Goal: Task Accomplishment & Management: Manage account settings

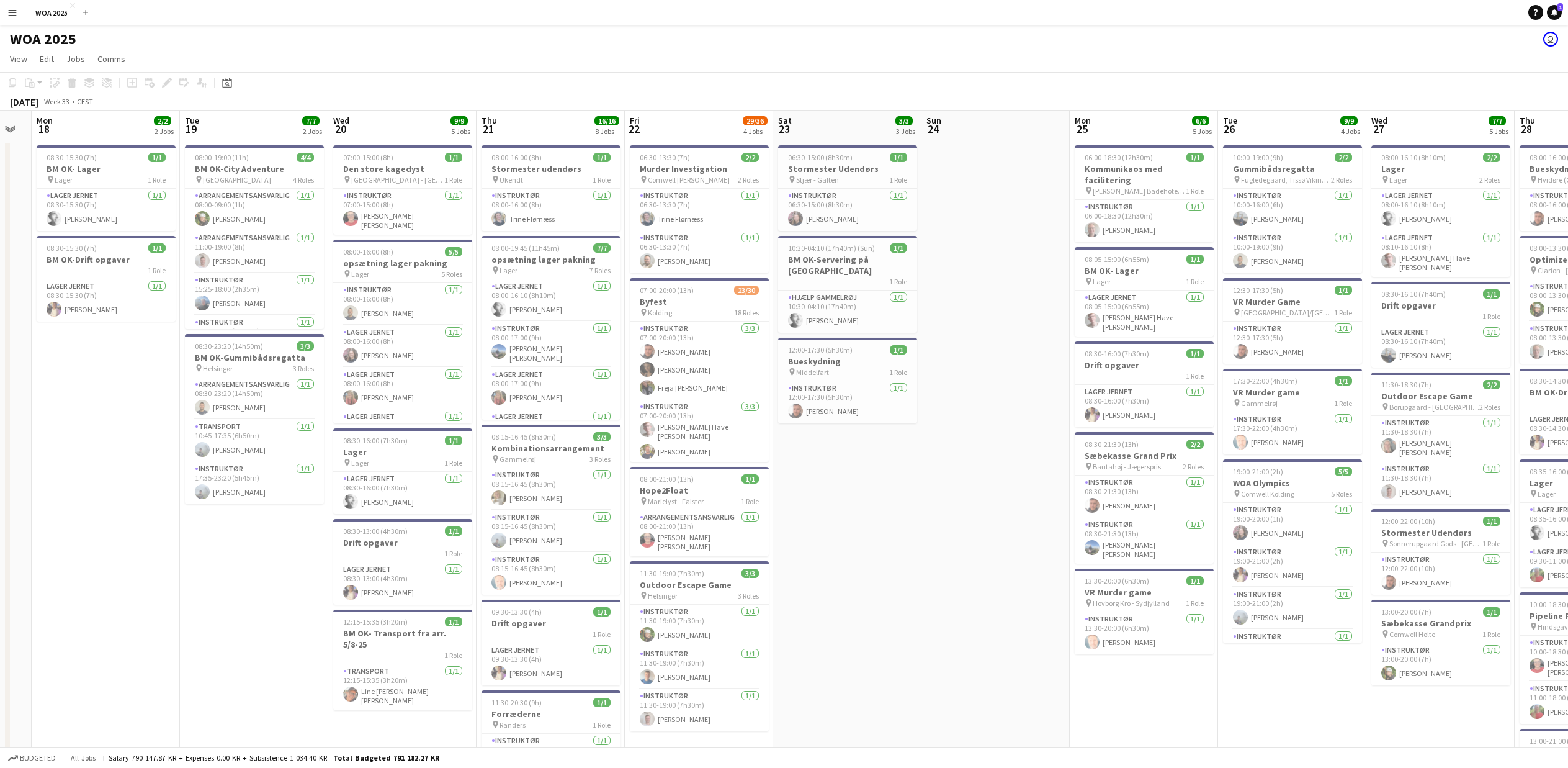
click at [10, 20] on button "Menu" at bounding box center [12, 12] width 25 height 25
click at [156, 71] on link "My Workforce" at bounding box center [187, 67] width 124 height 25
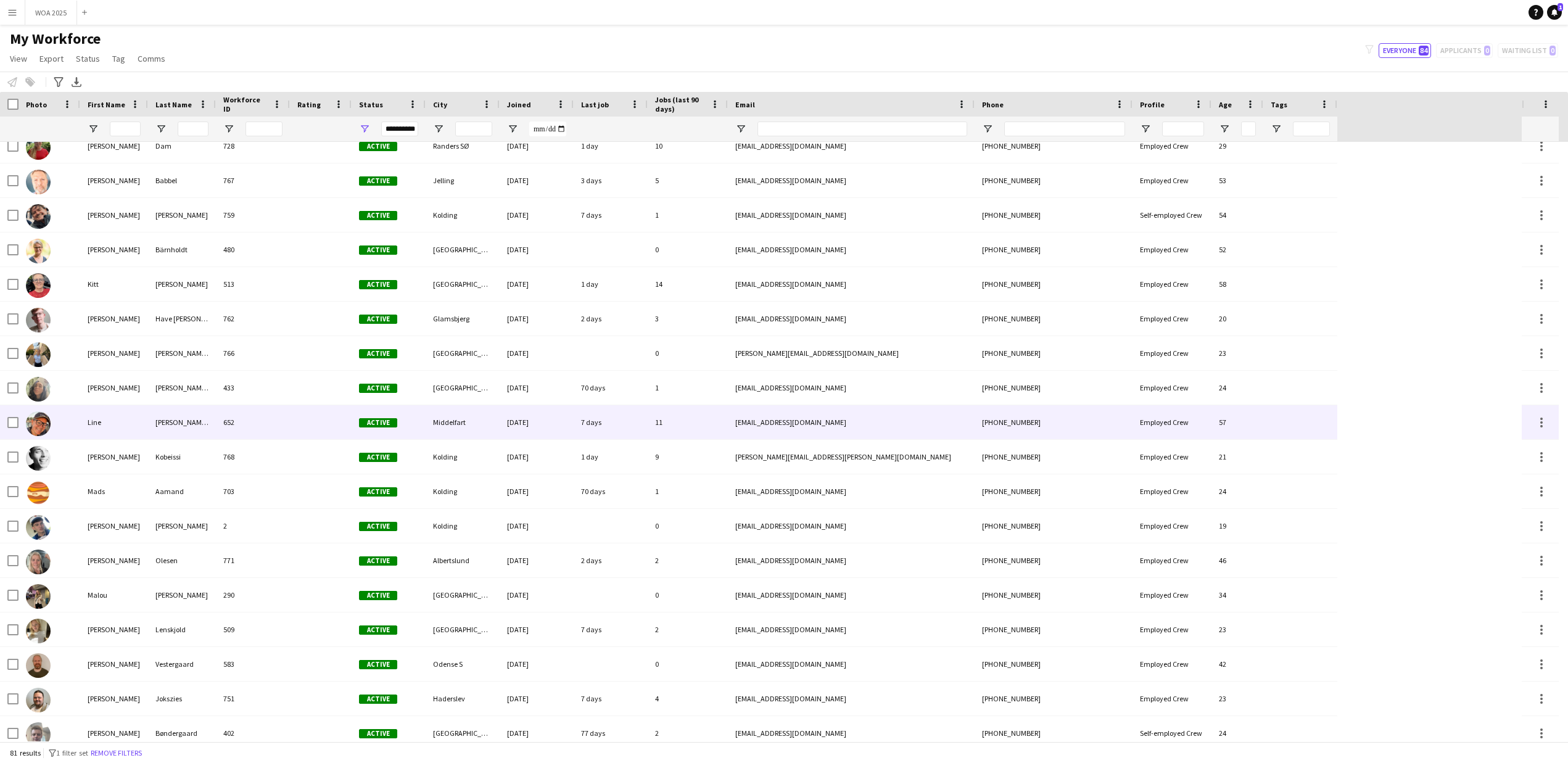
scroll to position [1041, 0]
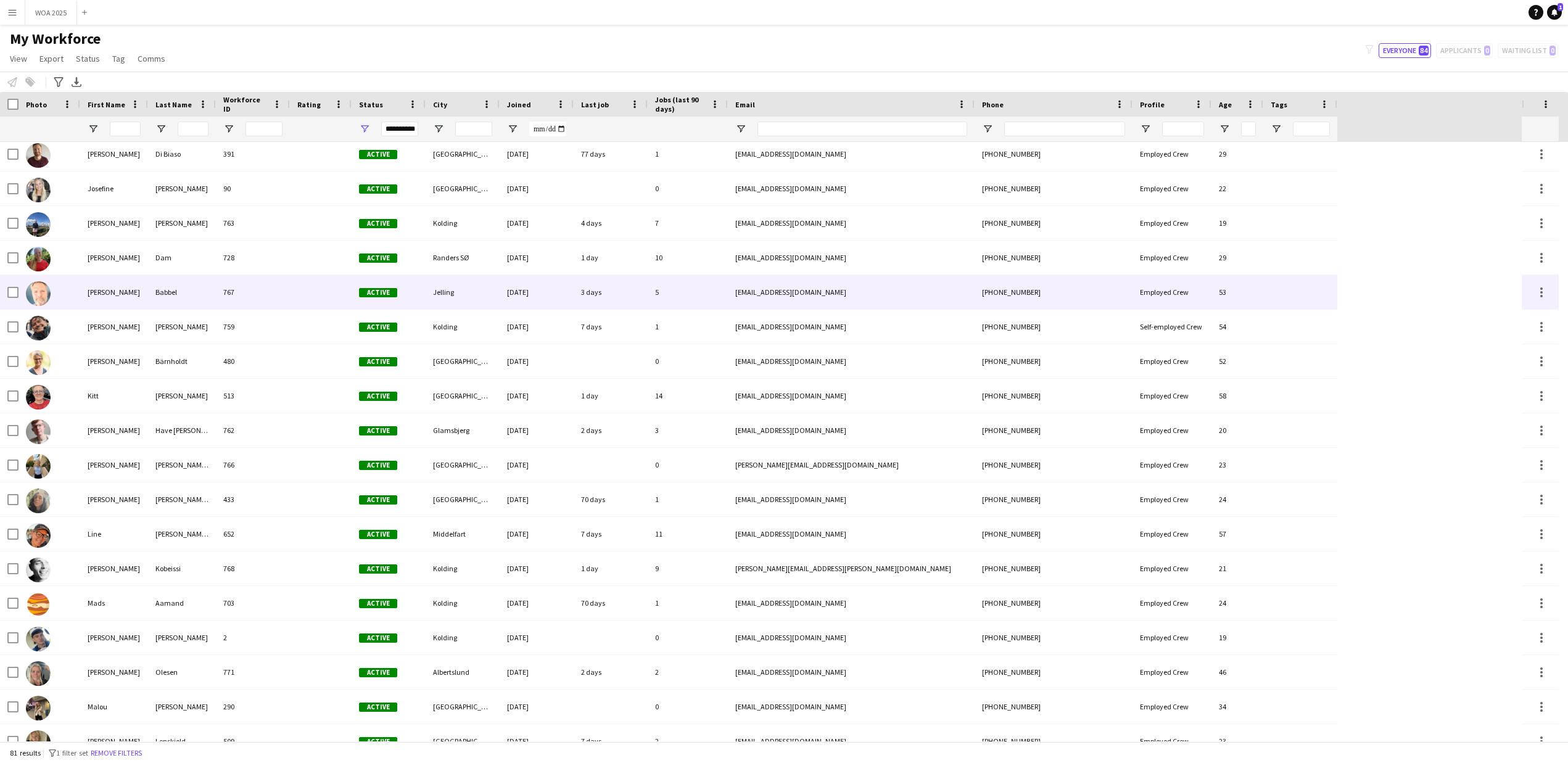
drag, startPoint x: 817, startPoint y: 293, endPoint x: 748, endPoint y: 293, distance: 69.0
click at [748, 293] on div "[EMAIL_ADDRESS][DOMAIN_NAME]" at bounding box center [851, 292] width 247 height 34
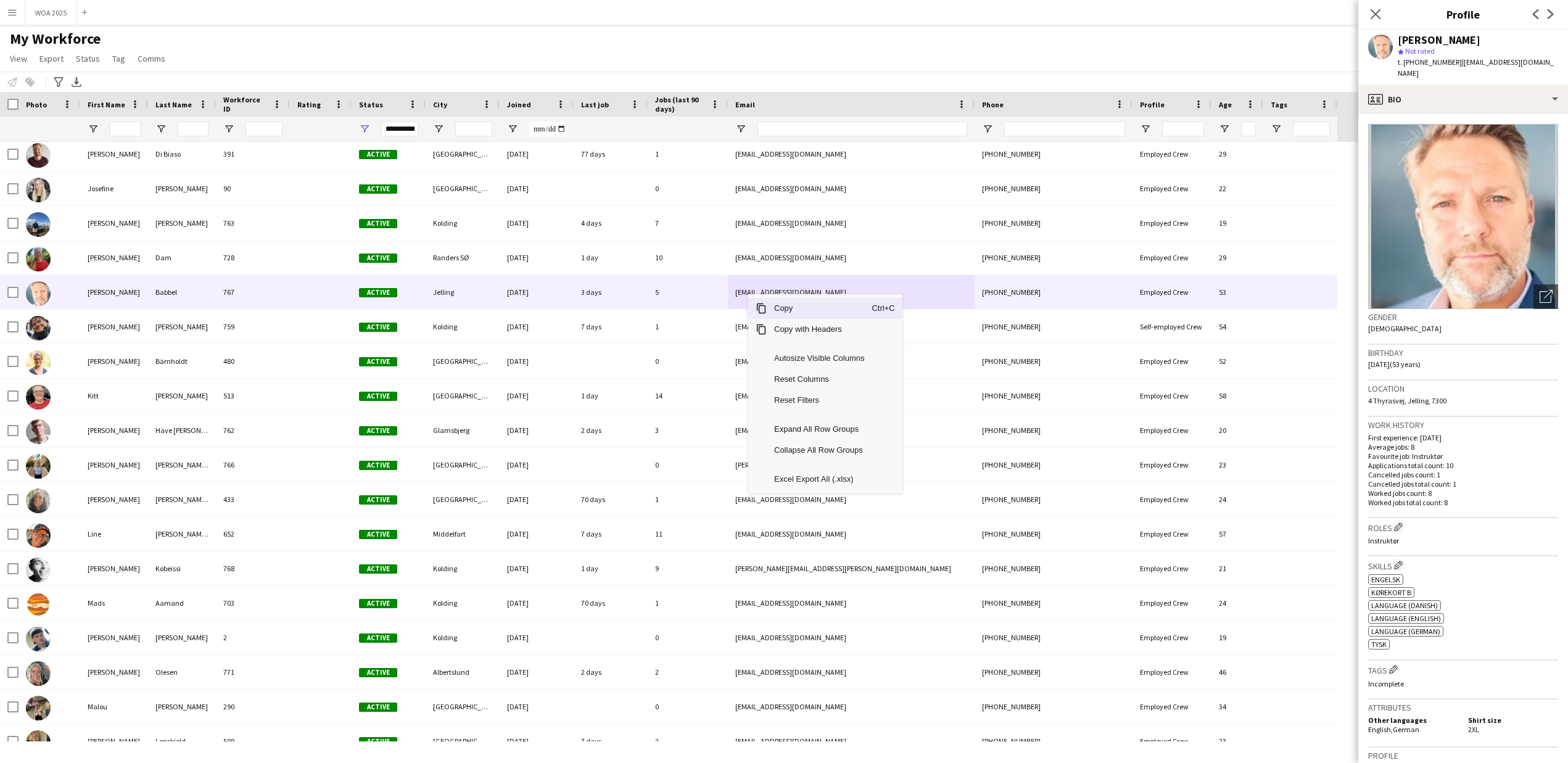
click at [781, 309] on span "Copy" at bounding box center [819, 308] width 105 height 21
click at [59, 60] on span "Export" at bounding box center [52, 58] width 24 height 11
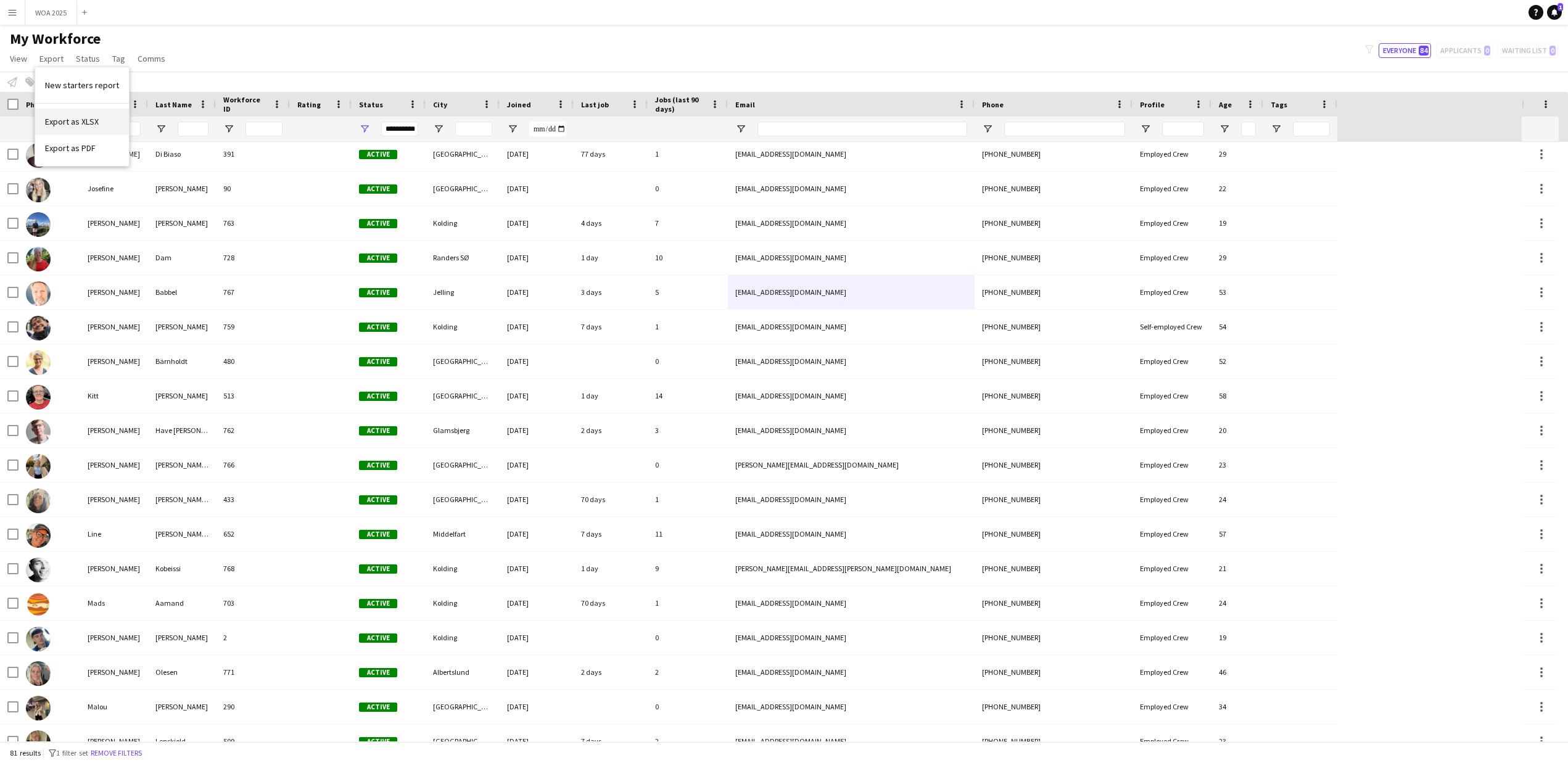
click at [70, 121] on span "Export as XLSX" at bounding box center [72, 121] width 54 height 11
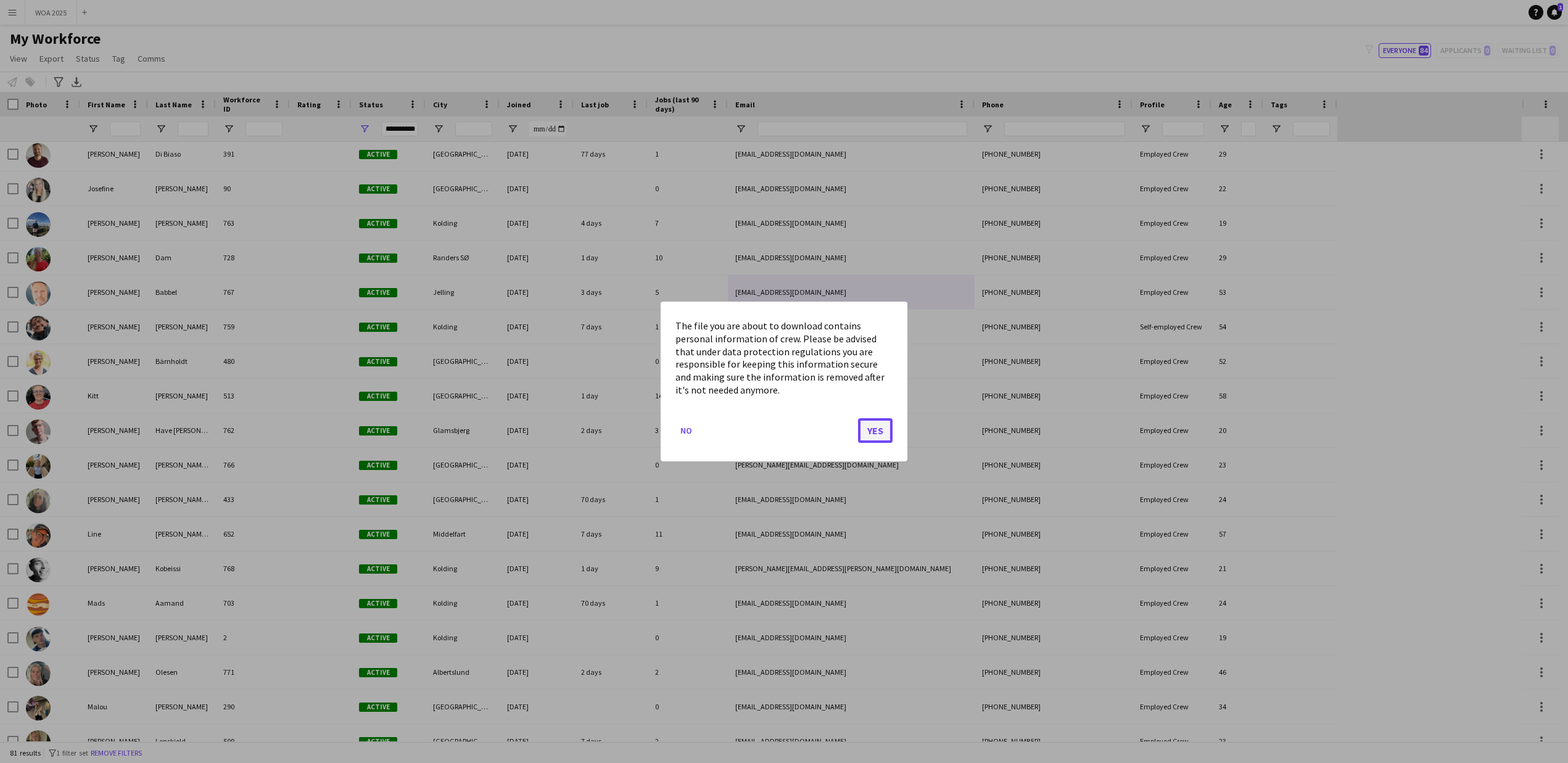
click at [875, 435] on button "Yes" at bounding box center [876, 430] width 35 height 25
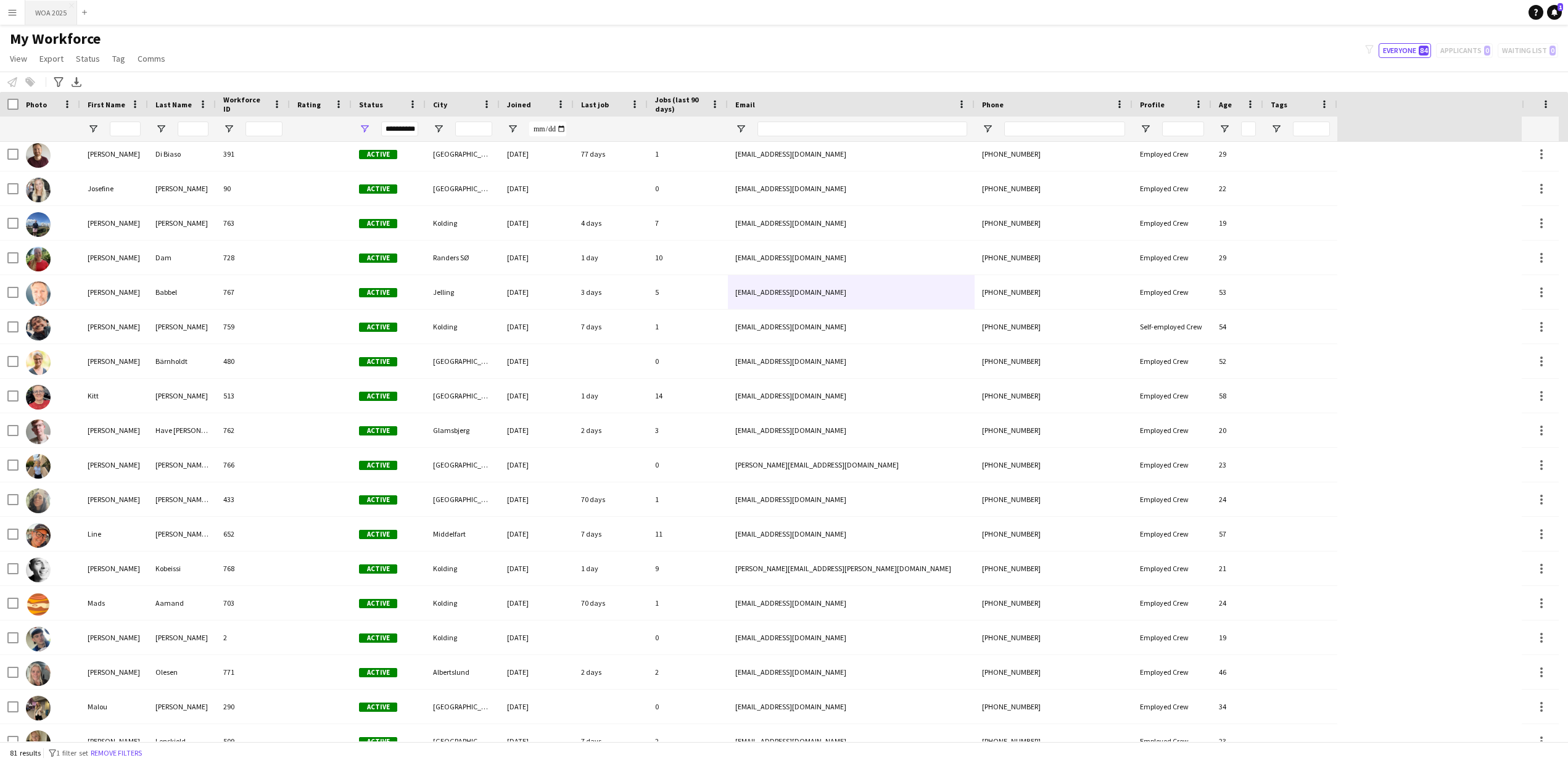
click at [45, 16] on button "WOA 2025 Close" at bounding box center [51, 13] width 52 height 24
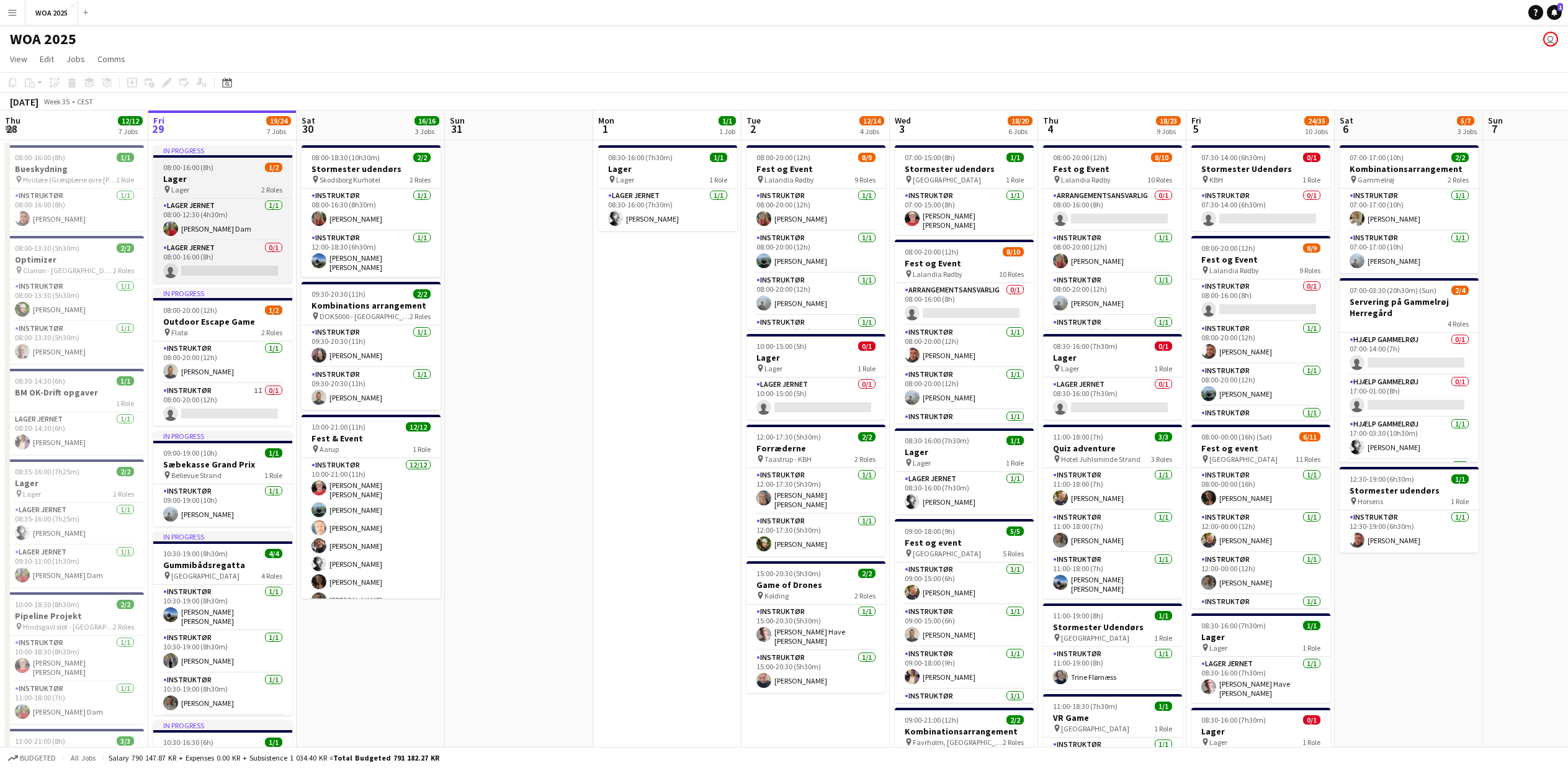
click at [216, 166] on div "08:00-16:00 (8h) 1/2" at bounding box center [222, 167] width 139 height 9
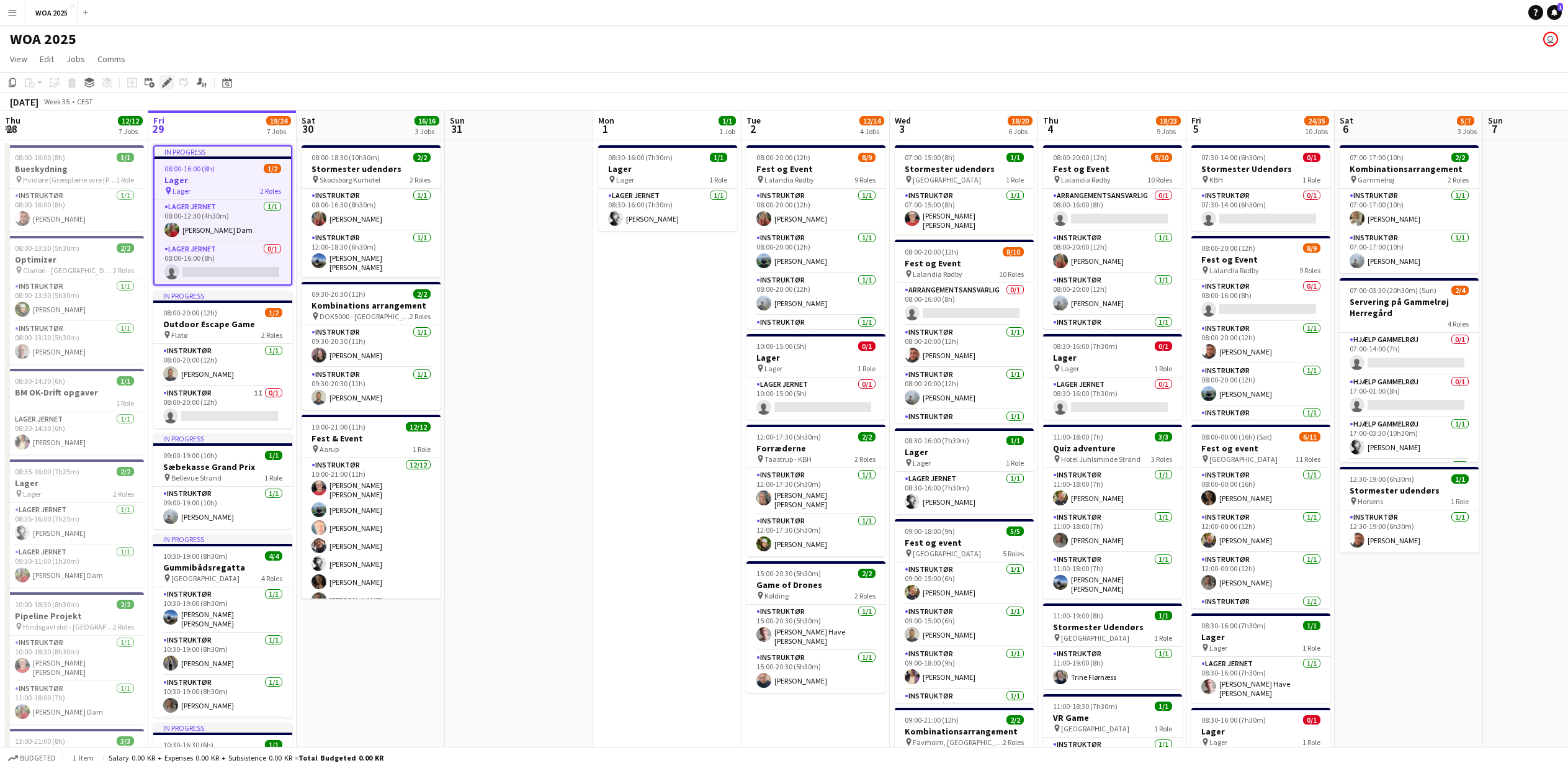
click at [162, 86] on icon "Edit" at bounding box center [167, 82] width 10 height 10
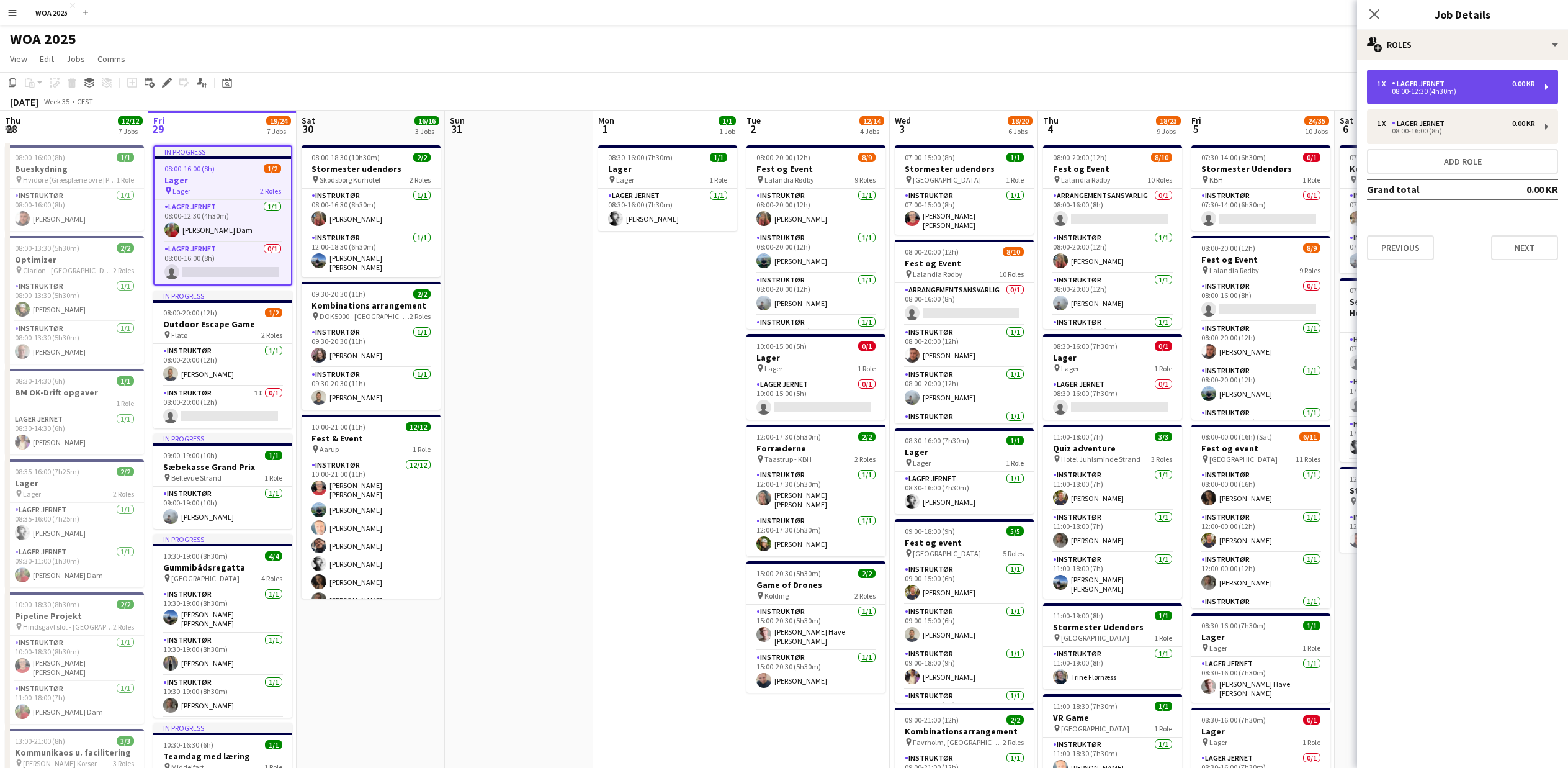
click at [1421, 99] on div "1 x Lager Jernet 0.00 KR 08:00-12:30 (4h30m)" at bounding box center [1463, 87] width 191 height 35
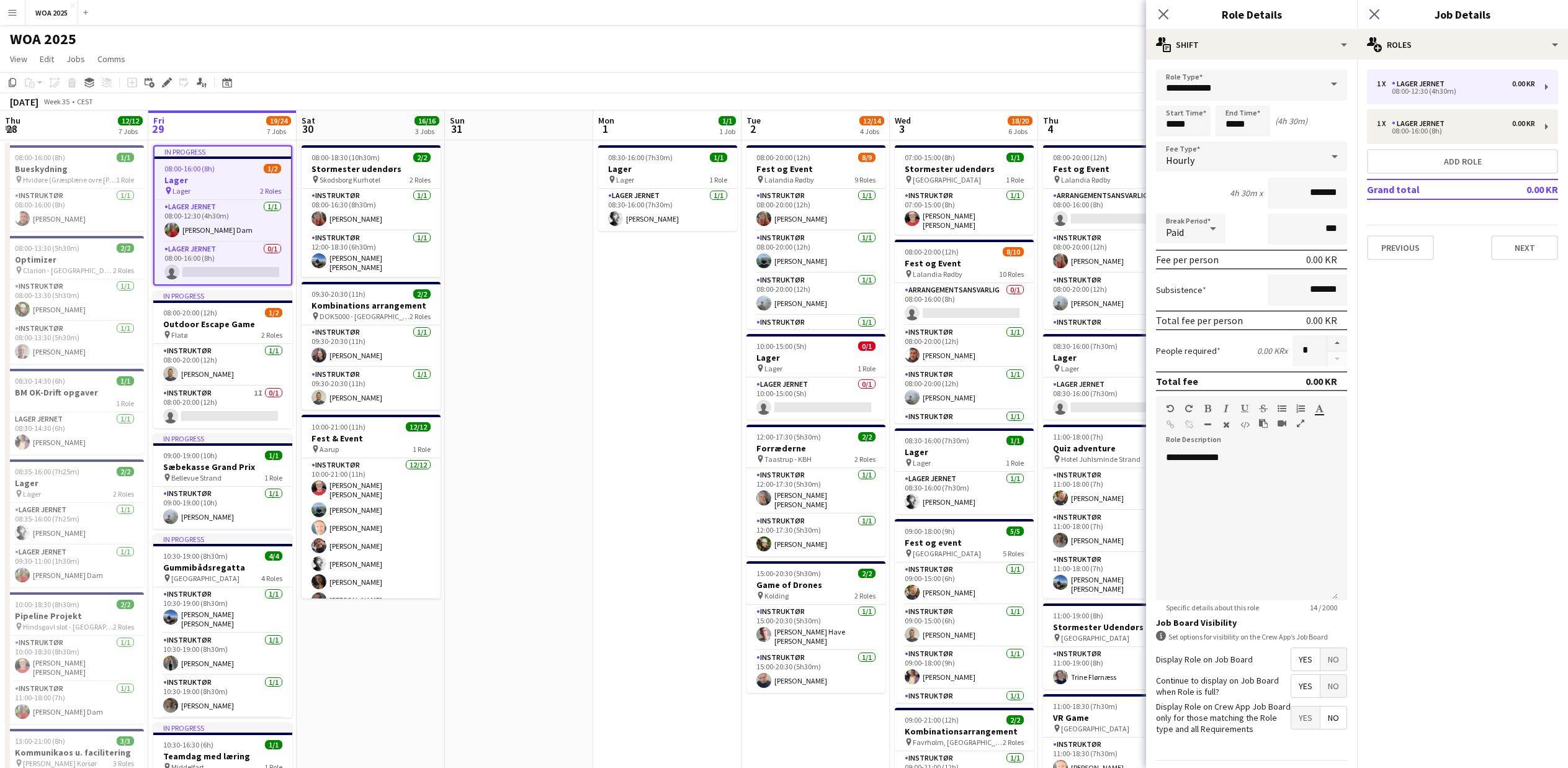
click at [1250, 125] on body "Menu Boards Boards Boards All jobs Status Workforce Workforce My Workforce Recr…" at bounding box center [784, 715] width 1568 height 1429
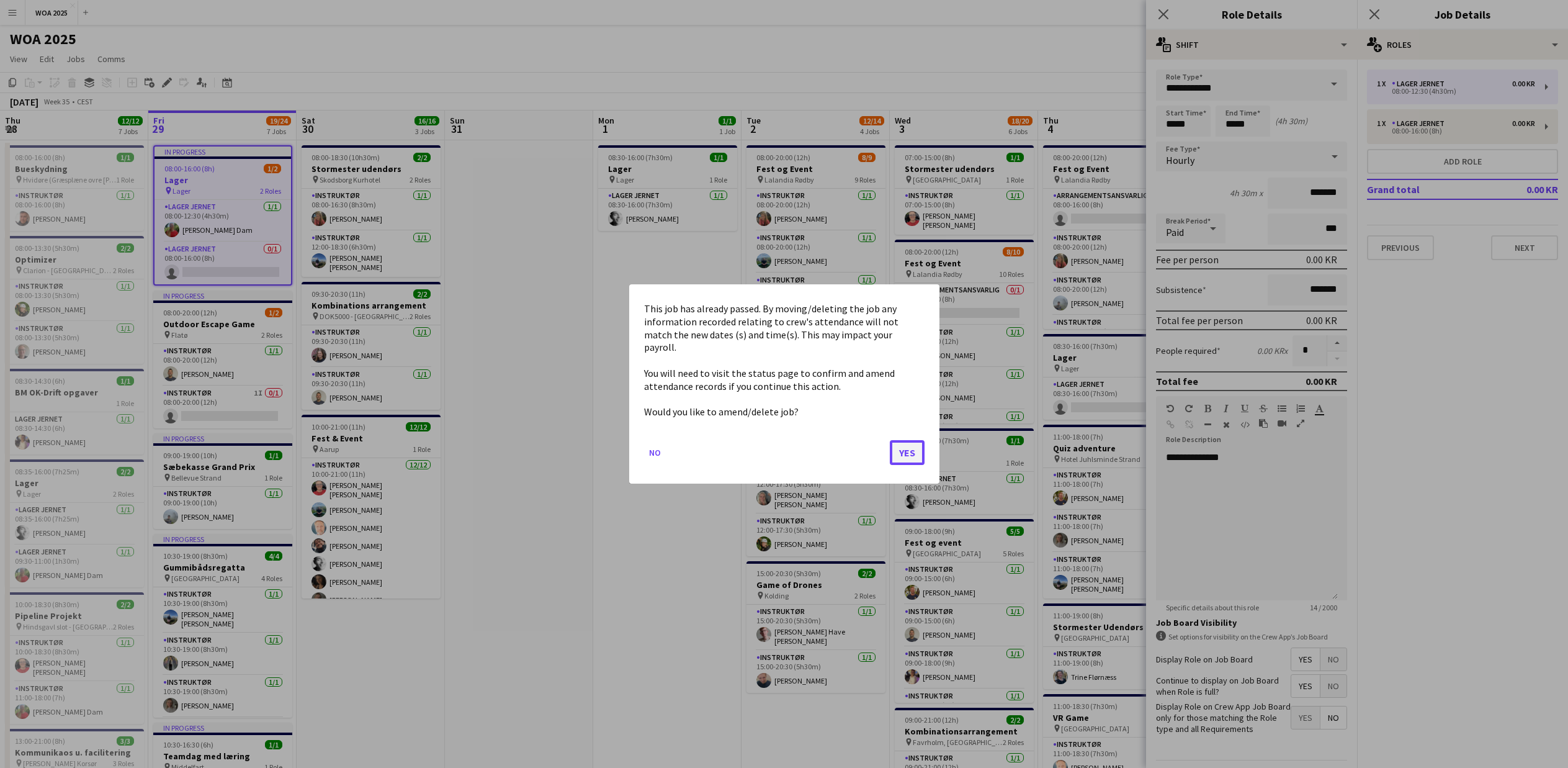
click at [917, 442] on button "Yes" at bounding box center [907, 452] width 35 height 25
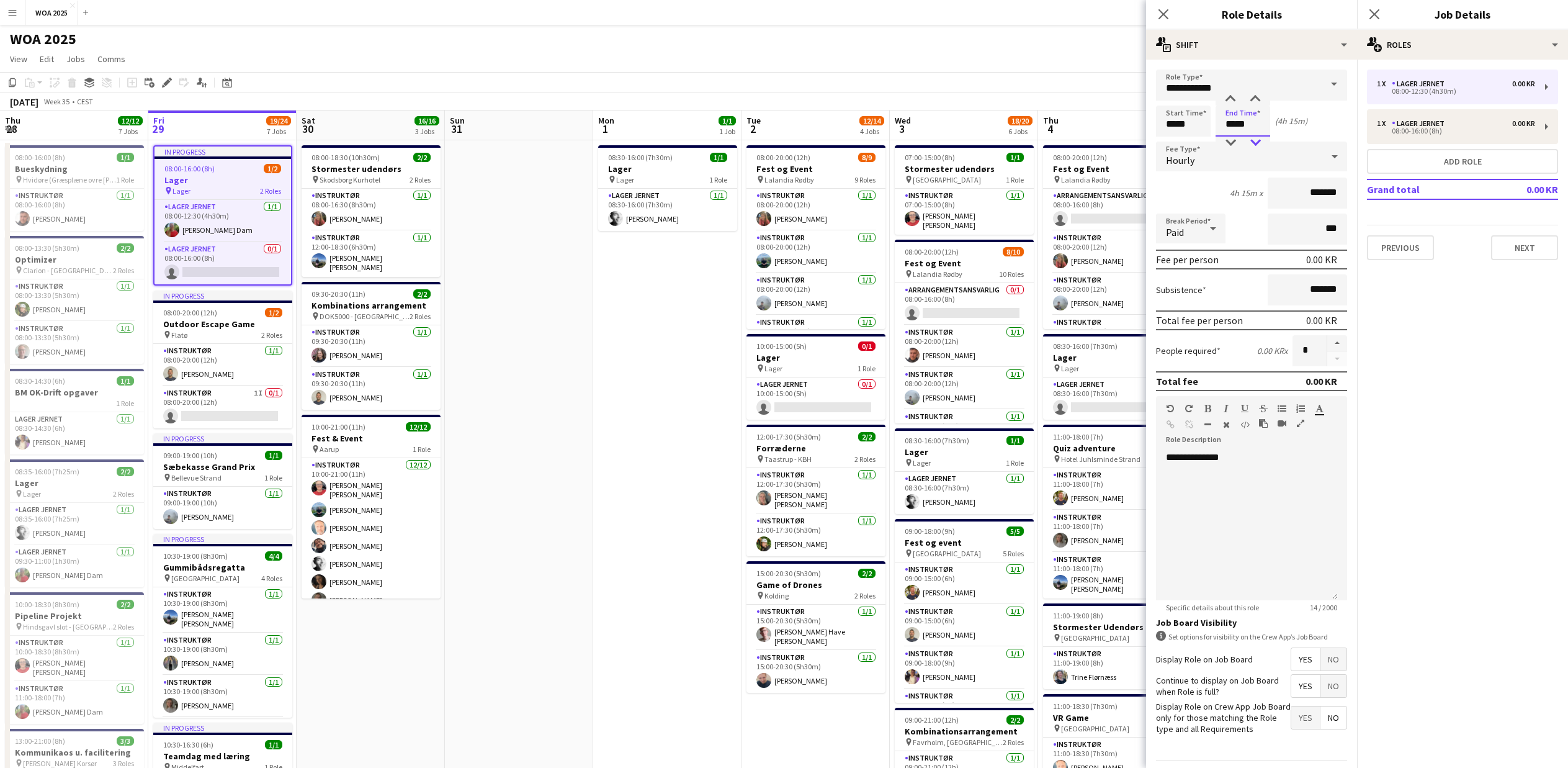
click at [1250, 142] on div at bounding box center [1255, 143] width 25 height 12
type input "*****"
click at [1250, 142] on div at bounding box center [1255, 143] width 25 height 12
click at [1283, 201] on input "*******" at bounding box center [1308, 193] width 80 height 31
type input "*********"
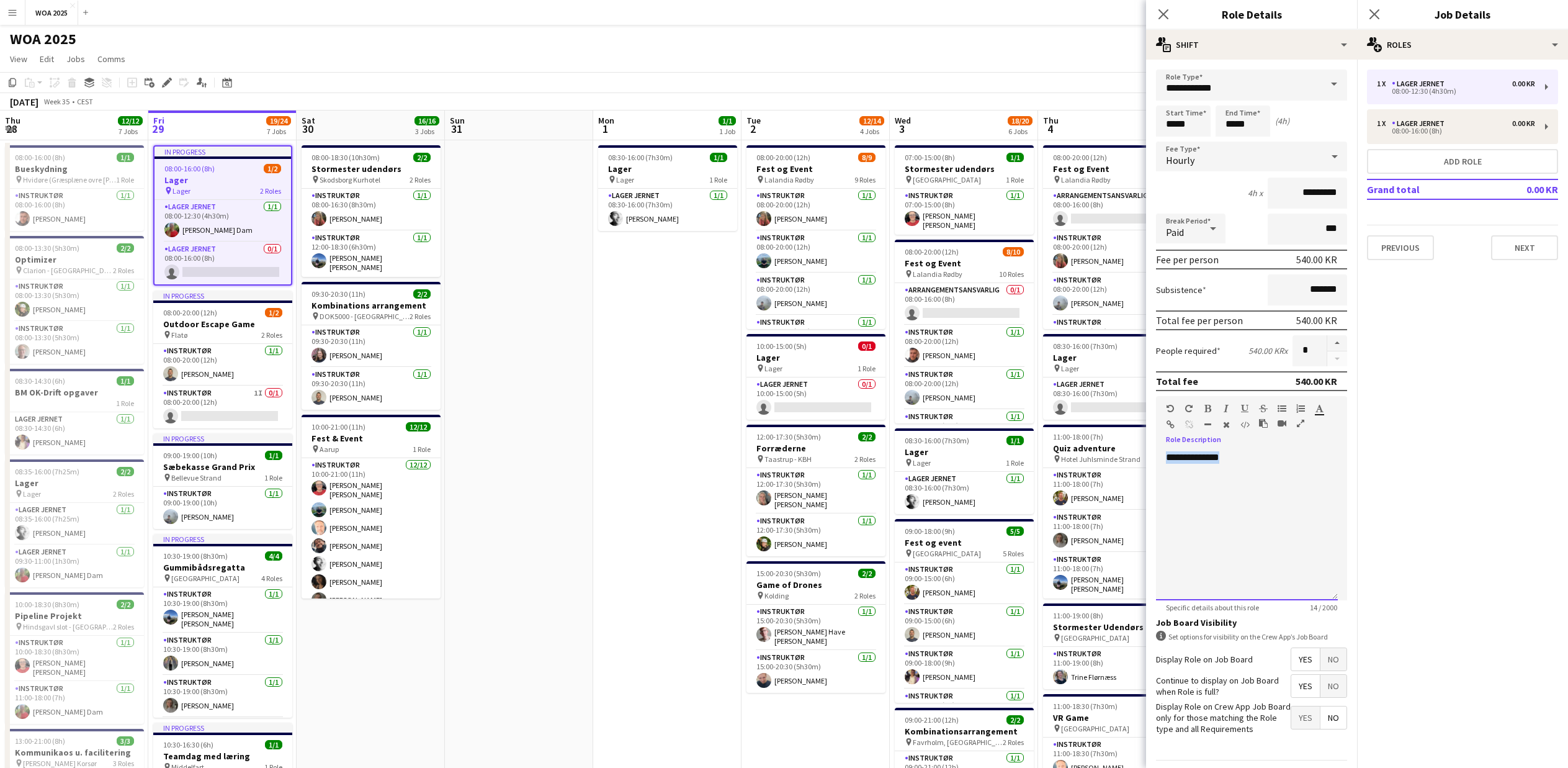
drag, startPoint x: 1227, startPoint y: 457, endPoint x: 1155, endPoint y: 457, distance: 72.0
click at [1155, 457] on form "**********" at bounding box center [1251, 437] width 211 height 736
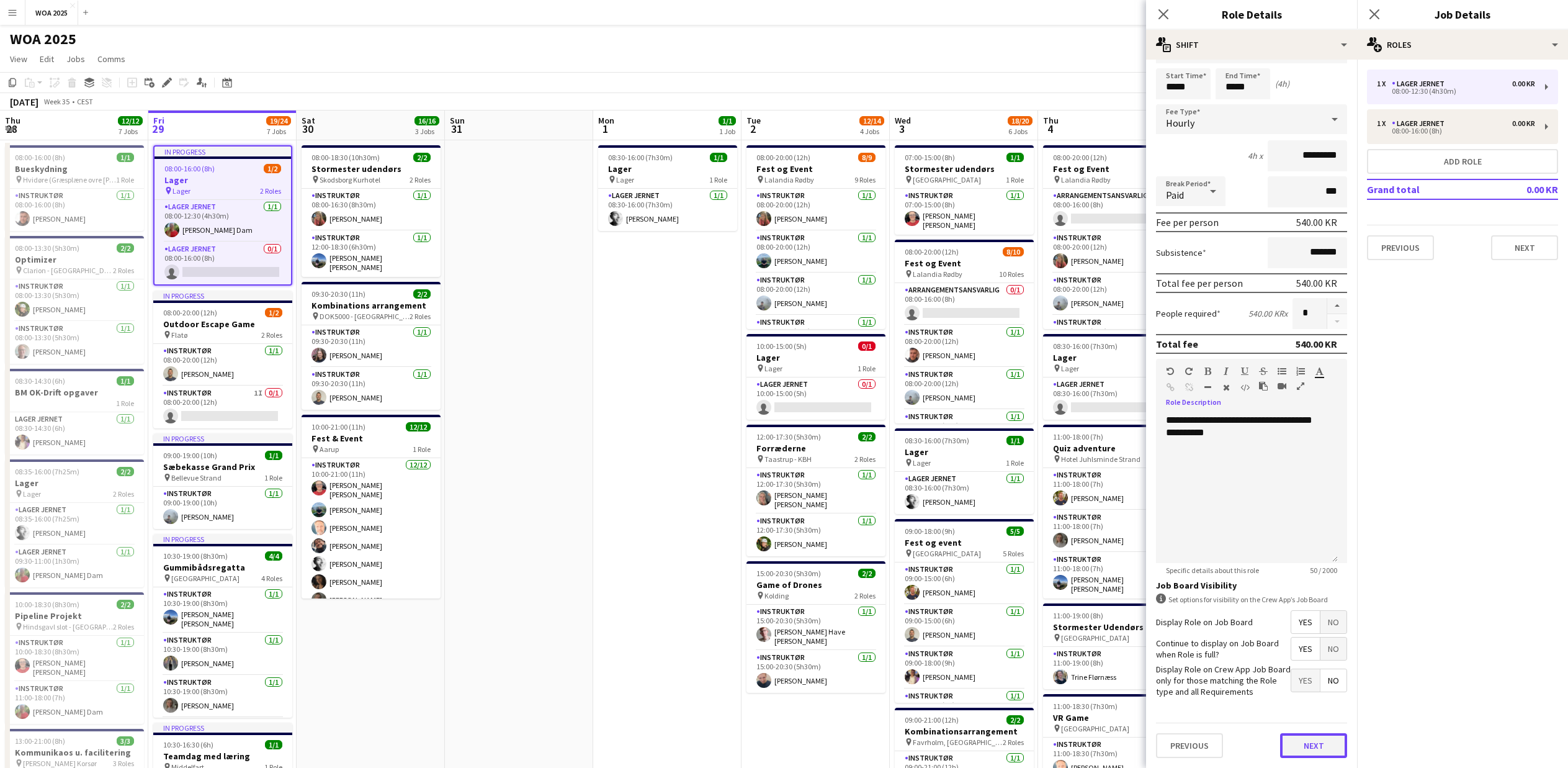
click at [1301, 744] on button "Next" at bounding box center [1313, 745] width 67 height 25
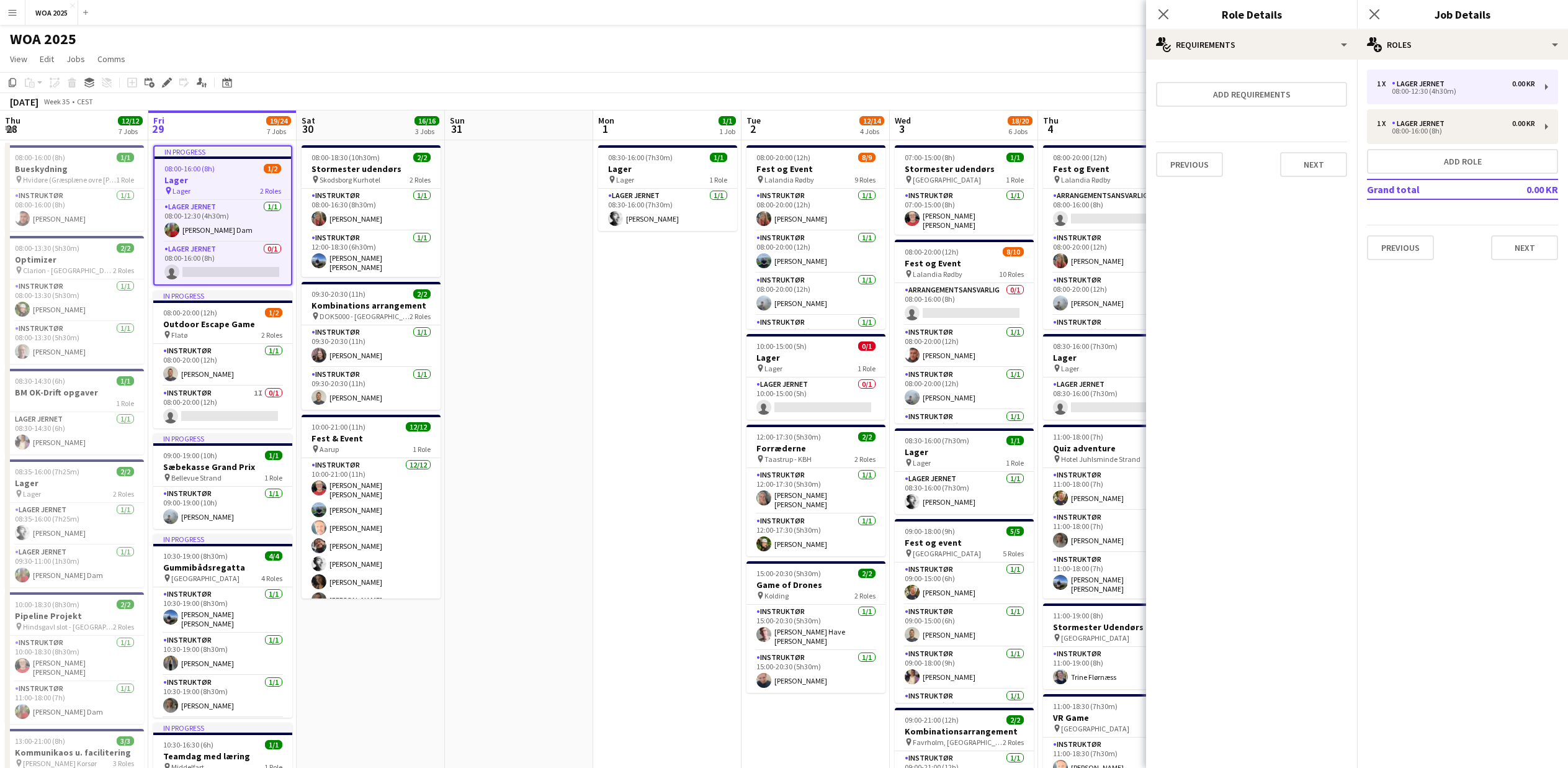
scroll to position [0, 0]
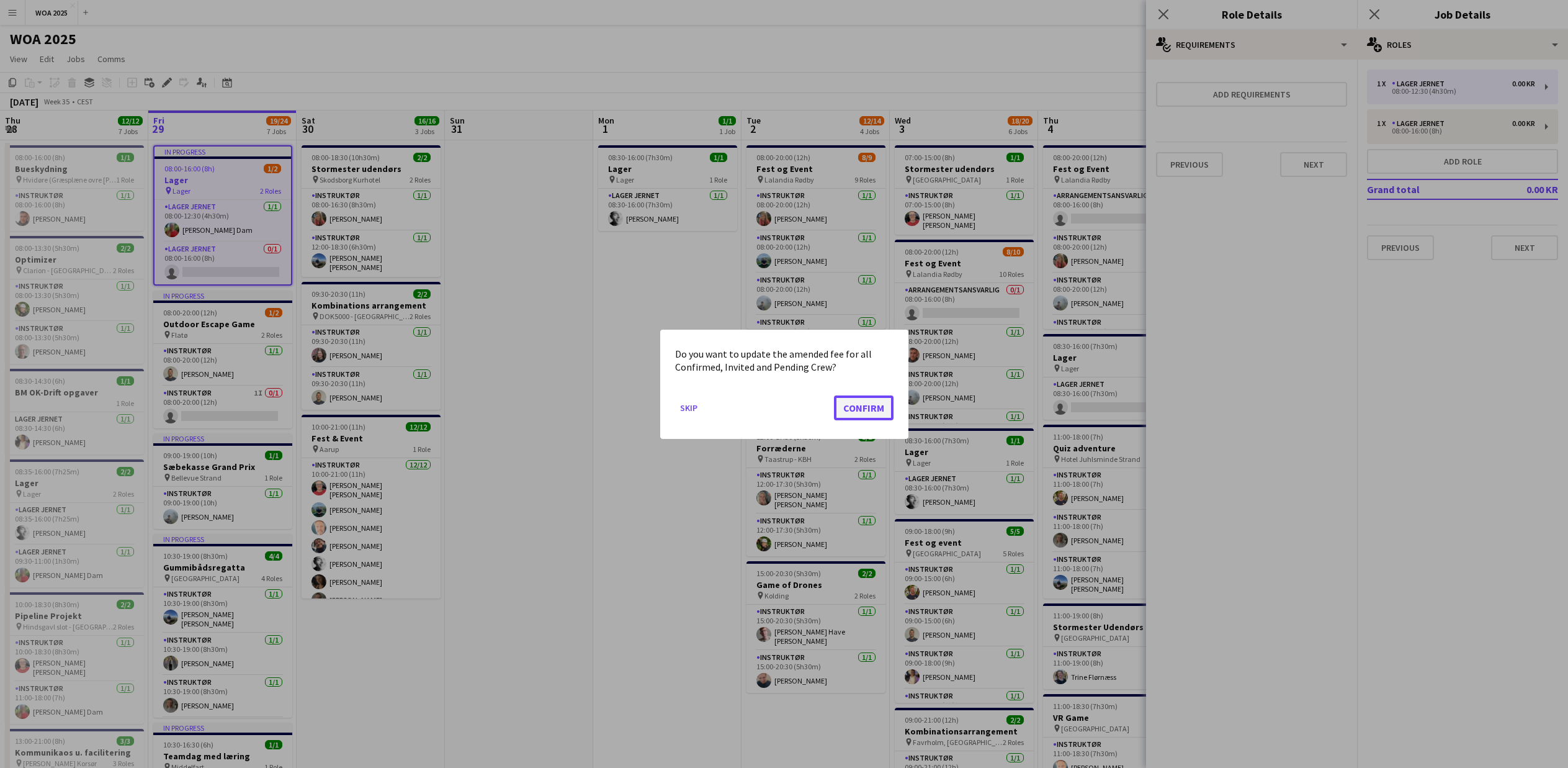
click at [852, 411] on button "Confirm" at bounding box center [864, 407] width 59 height 25
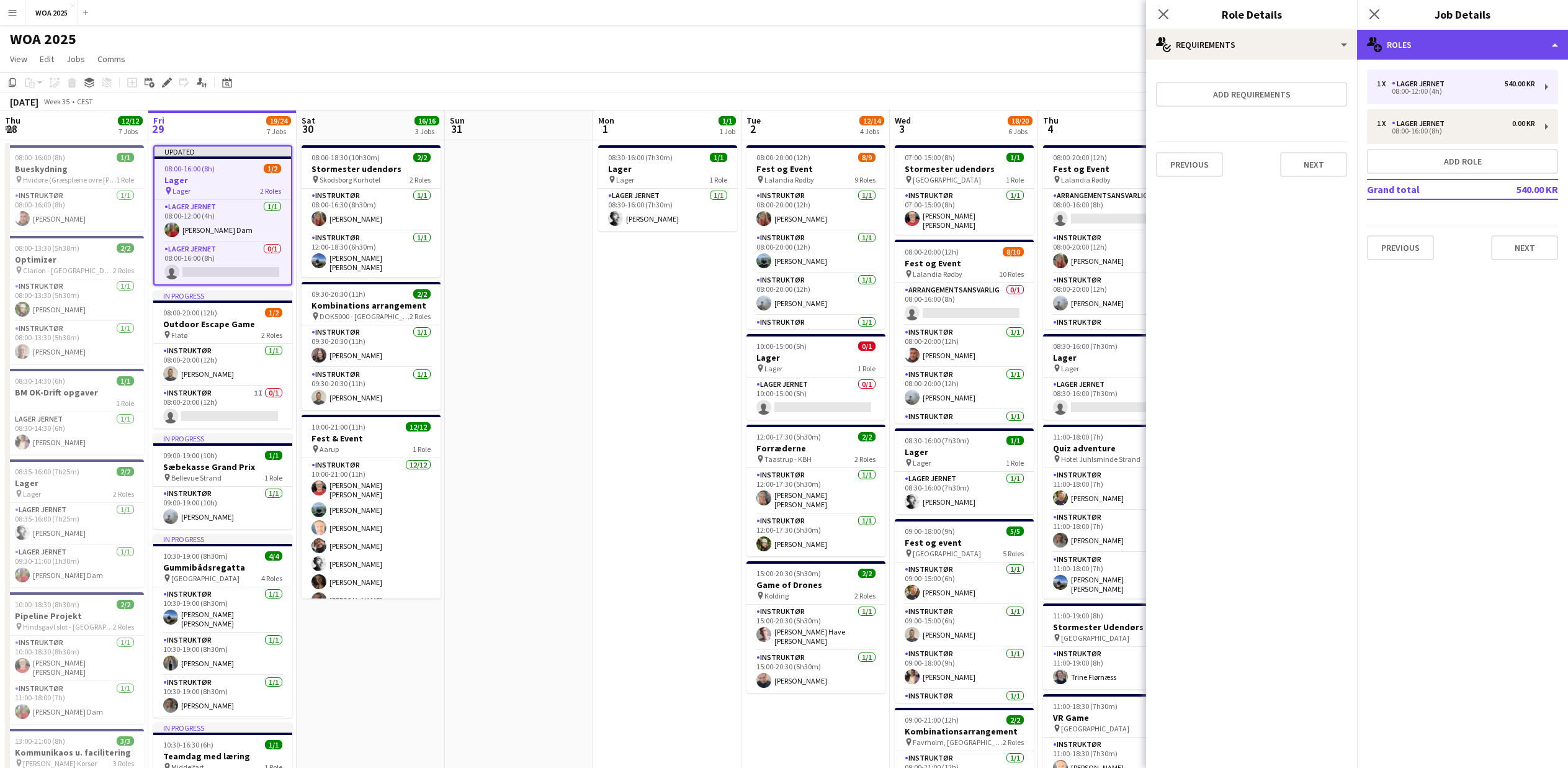
click at [1506, 47] on div "multiple-users-add Roles" at bounding box center [1462, 45] width 211 height 30
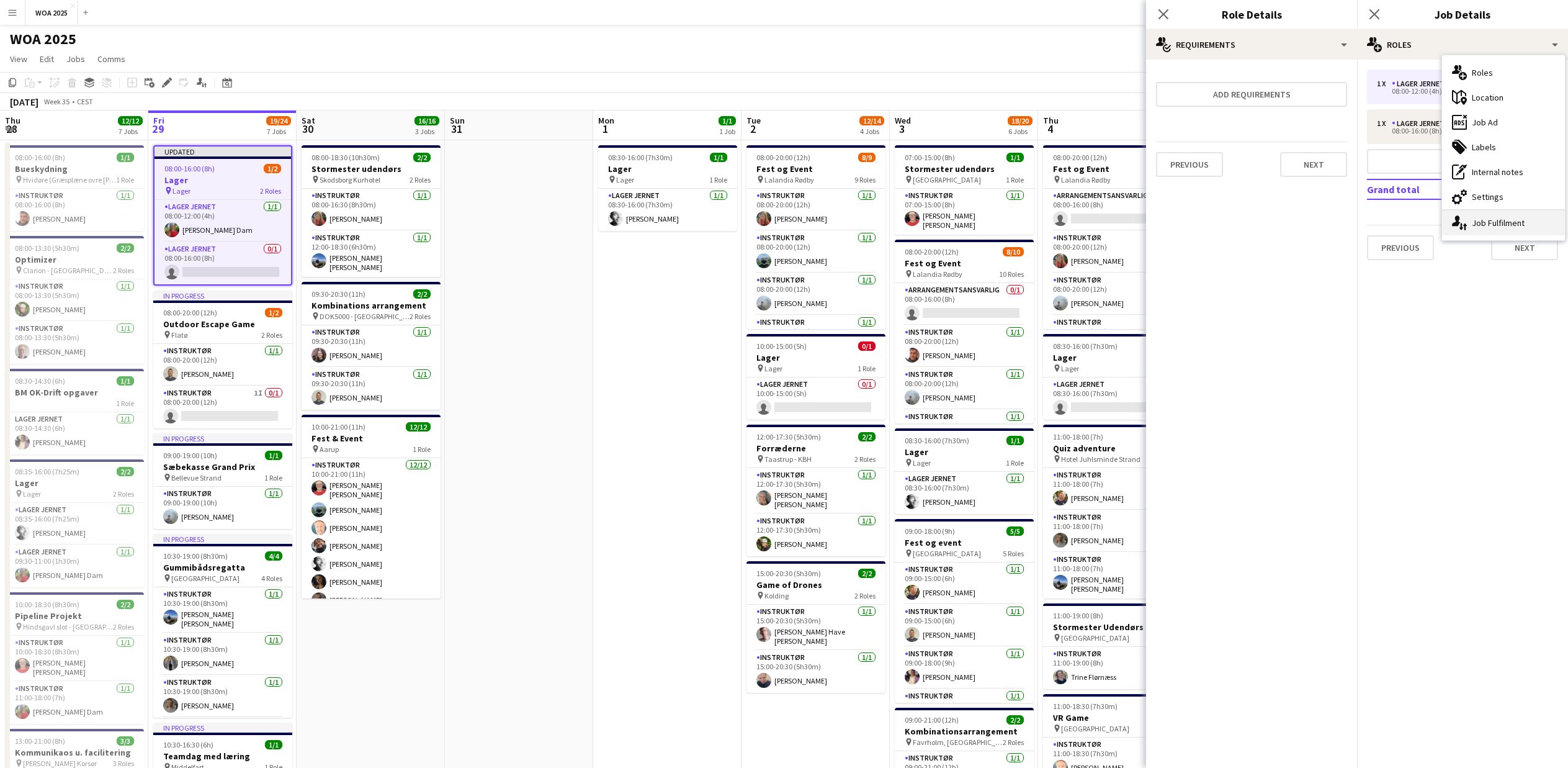
click at [1509, 222] on div "single-neutral-actions-up-down Job Fulfilment" at bounding box center [1503, 223] width 123 height 25
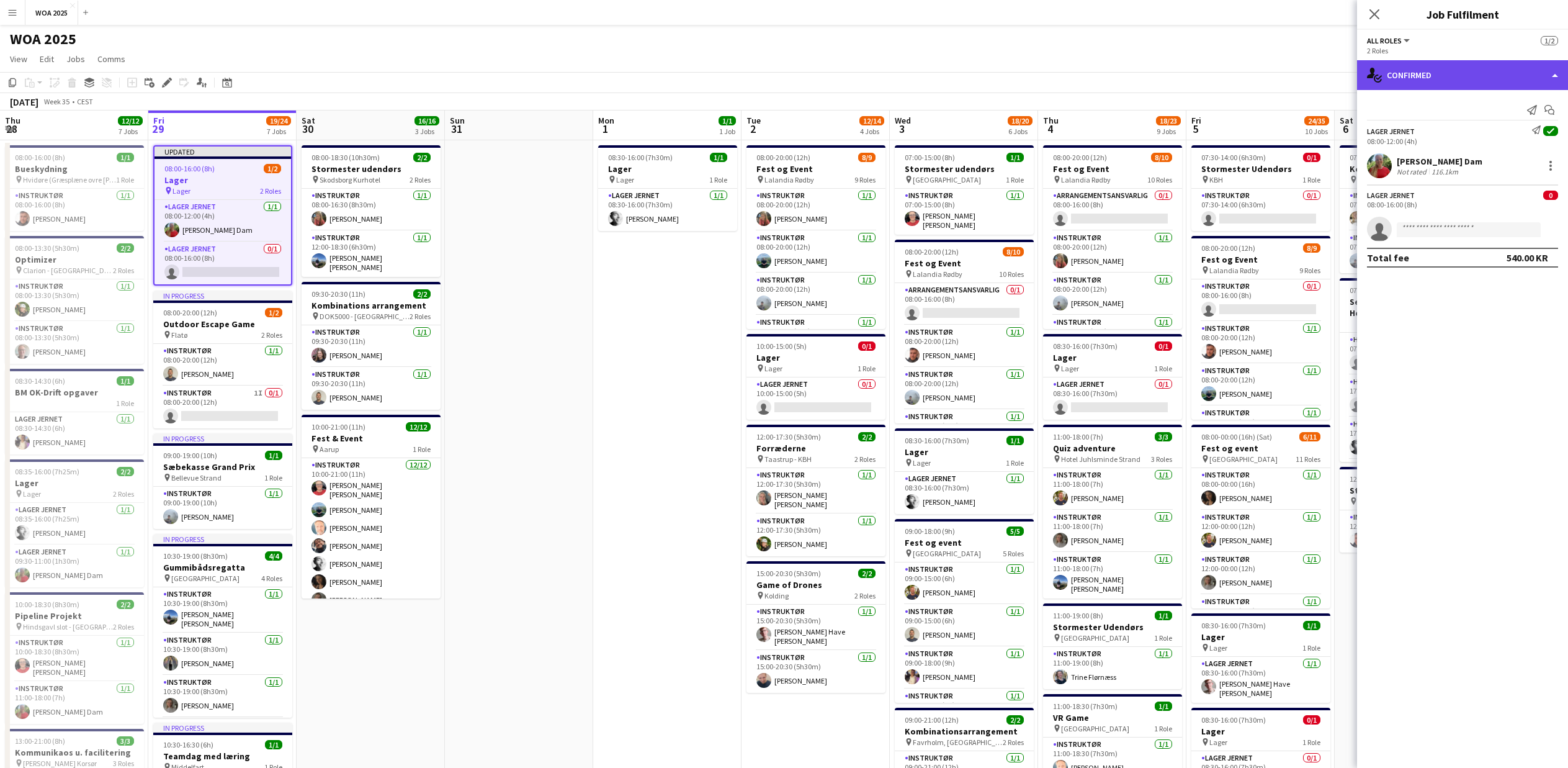
click at [1429, 72] on div "single-neutral-actions-check-2 Confirmed" at bounding box center [1462, 75] width 211 height 30
click at [1482, 134] on div "pen-write Job Details" at bounding box center [1503, 129] width 123 height 25
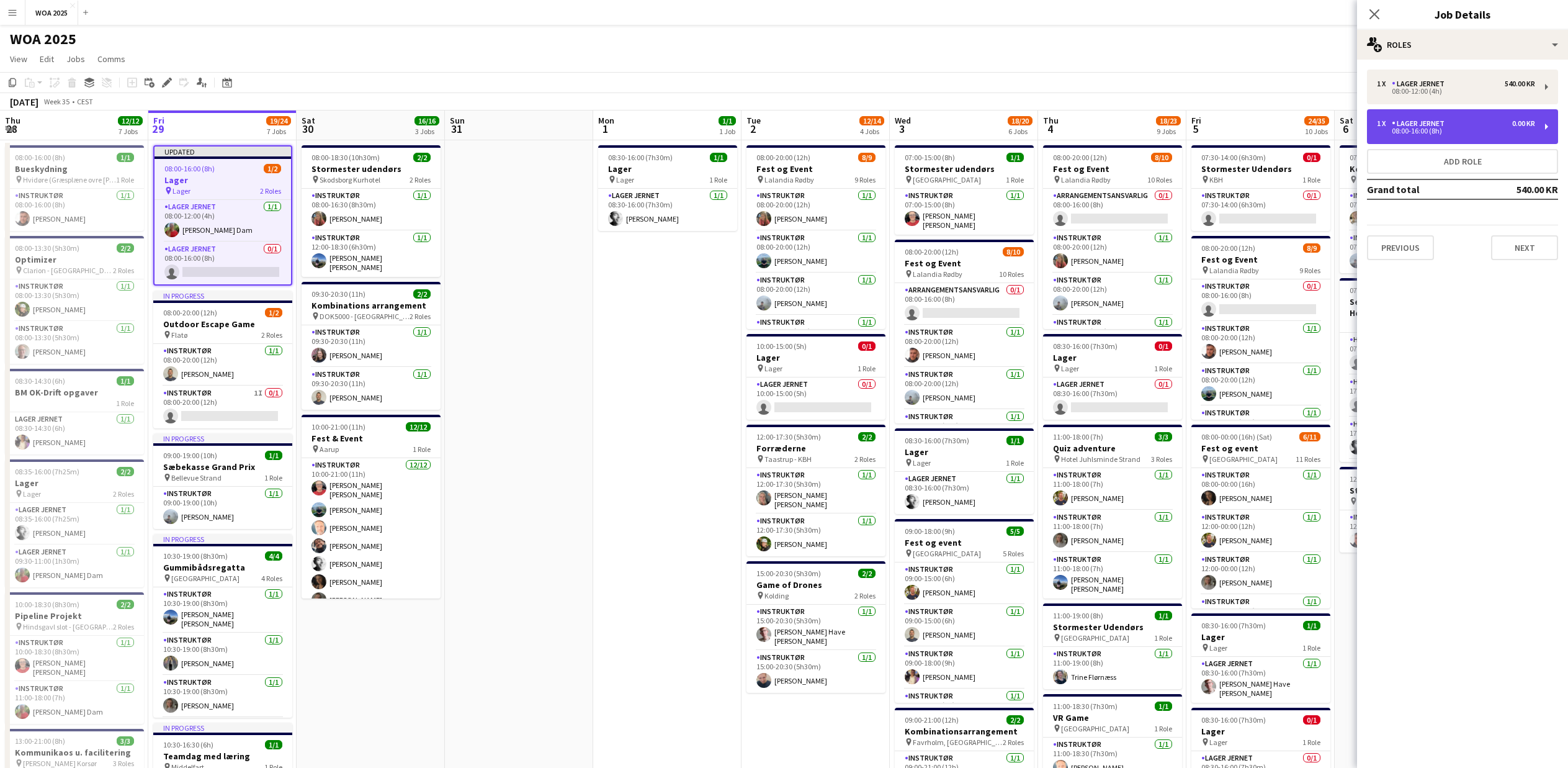
click at [1433, 132] on div "08:00-16:00 (8h)" at bounding box center [1456, 131] width 158 height 6
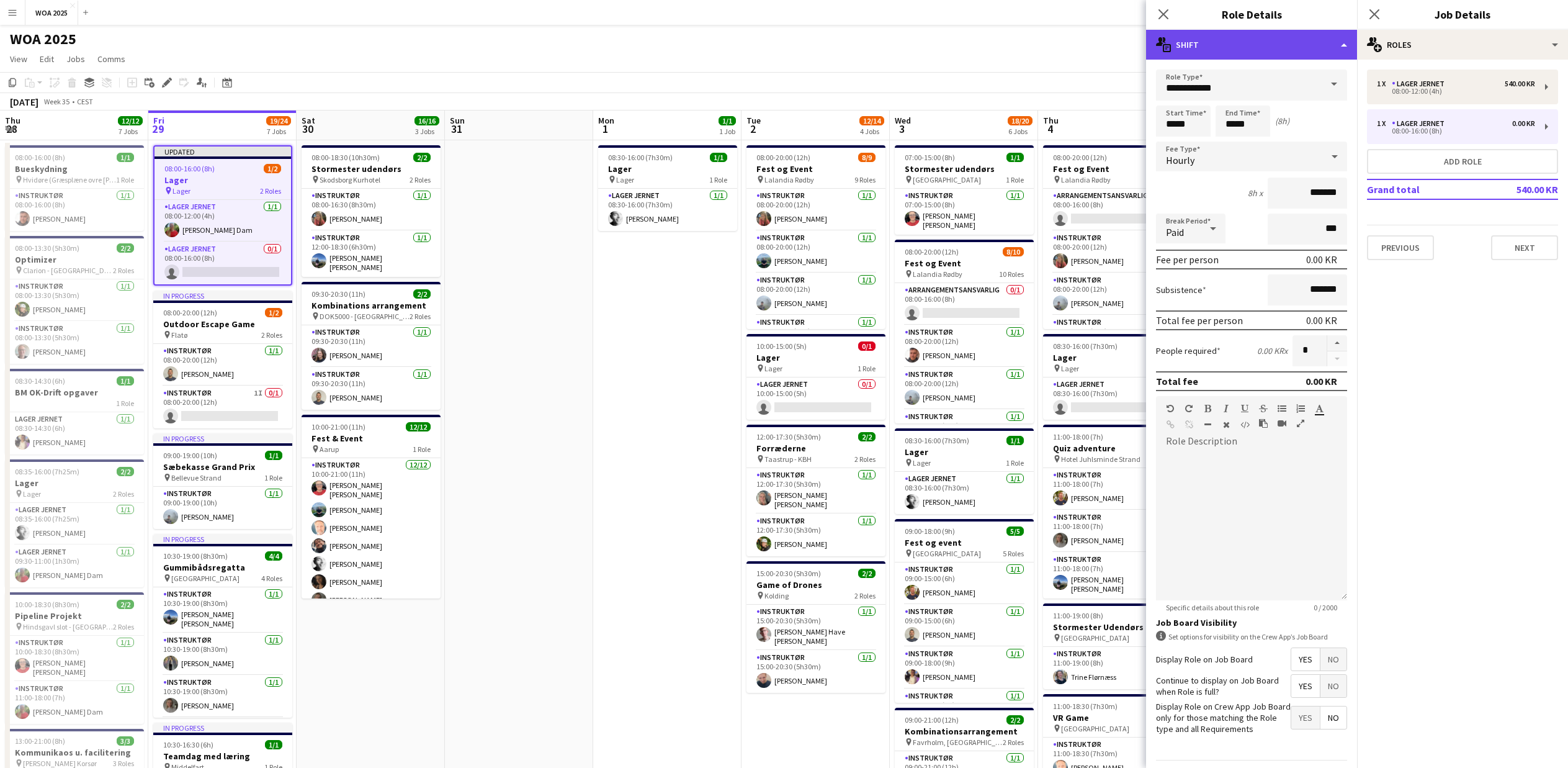
click at [1340, 40] on div "multiple-actions-text Shift" at bounding box center [1251, 45] width 211 height 30
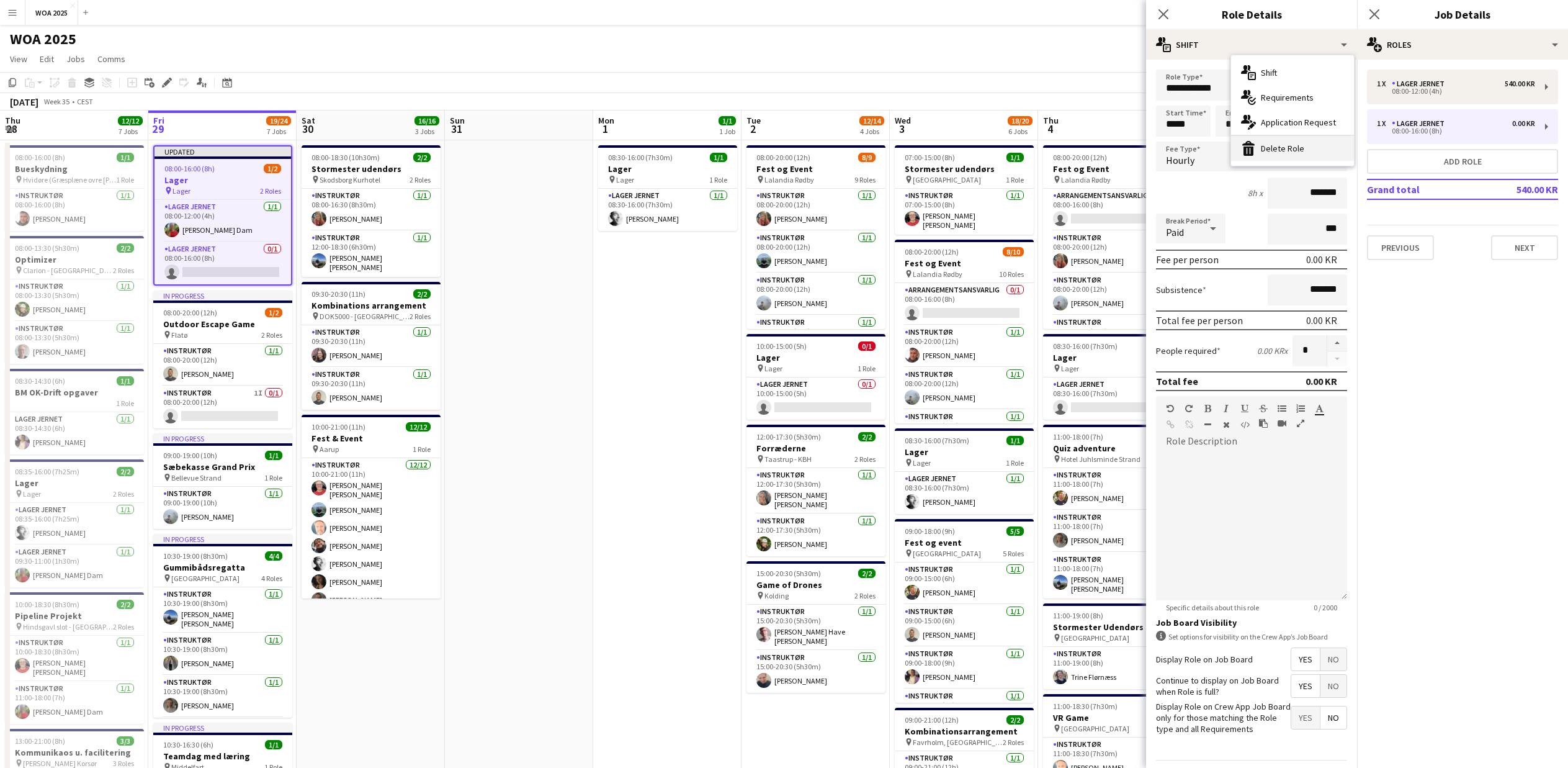
click at [1313, 145] on div "bin-2 Delete Role" at bounding box center [1292, 148] width 123 height 25
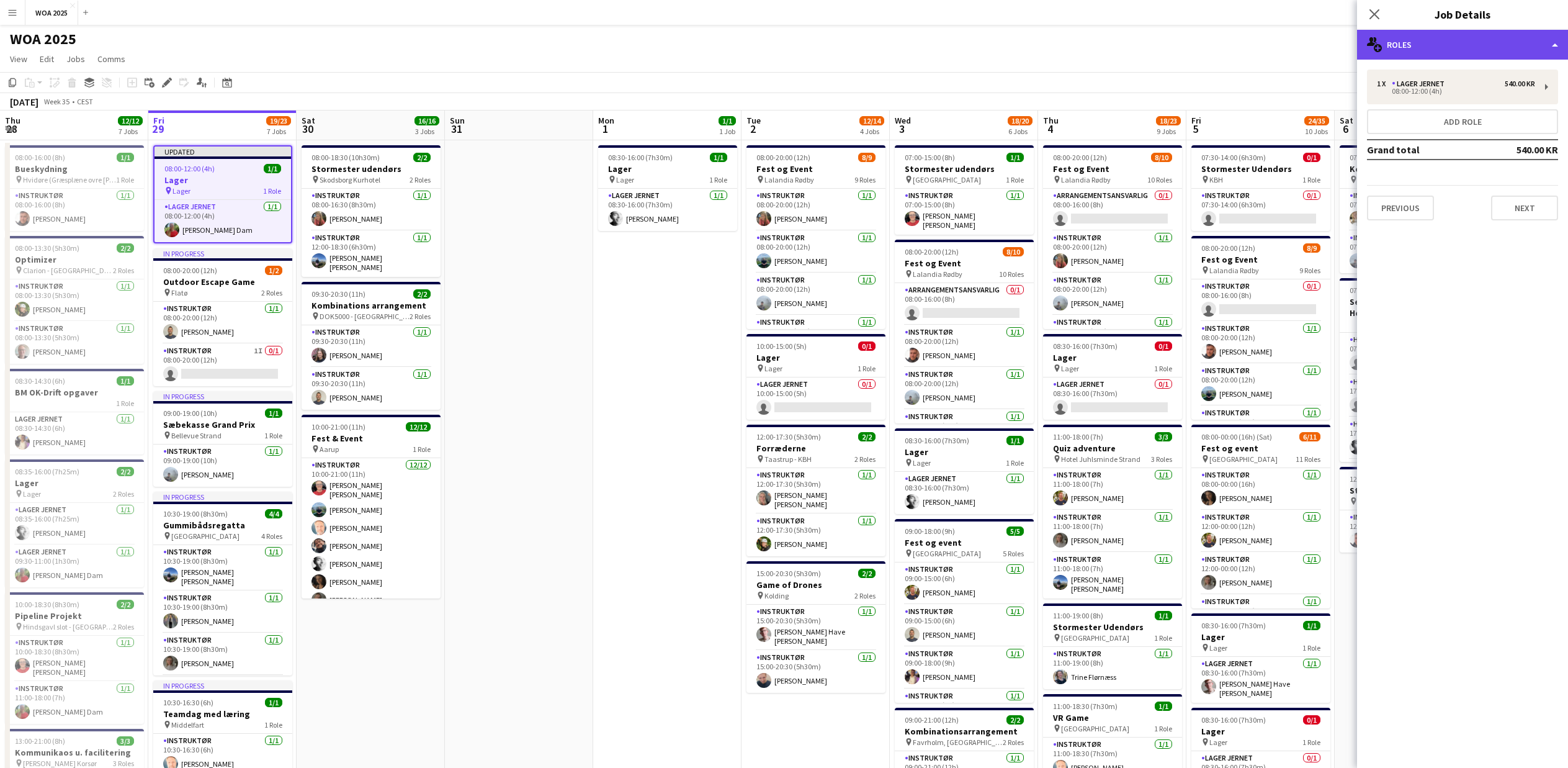
click at [1448, 45] on div "multiple-users-add Roles" at bounding box center [1462, 45] width 211 height 30
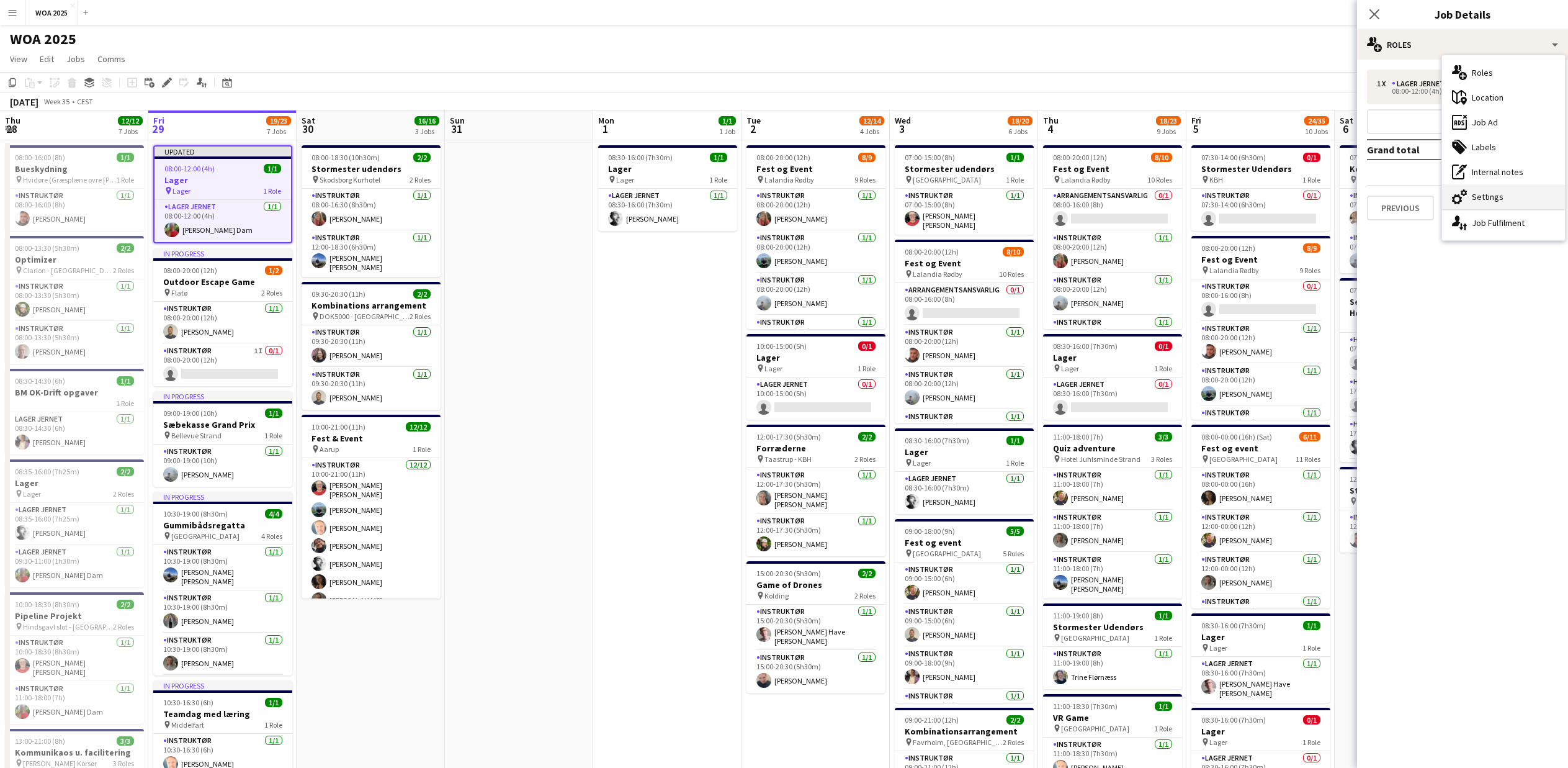
click at [1482, 193] on div "cog-double-3 Settings" at bounding box center [1503, 196] width 123 height 25
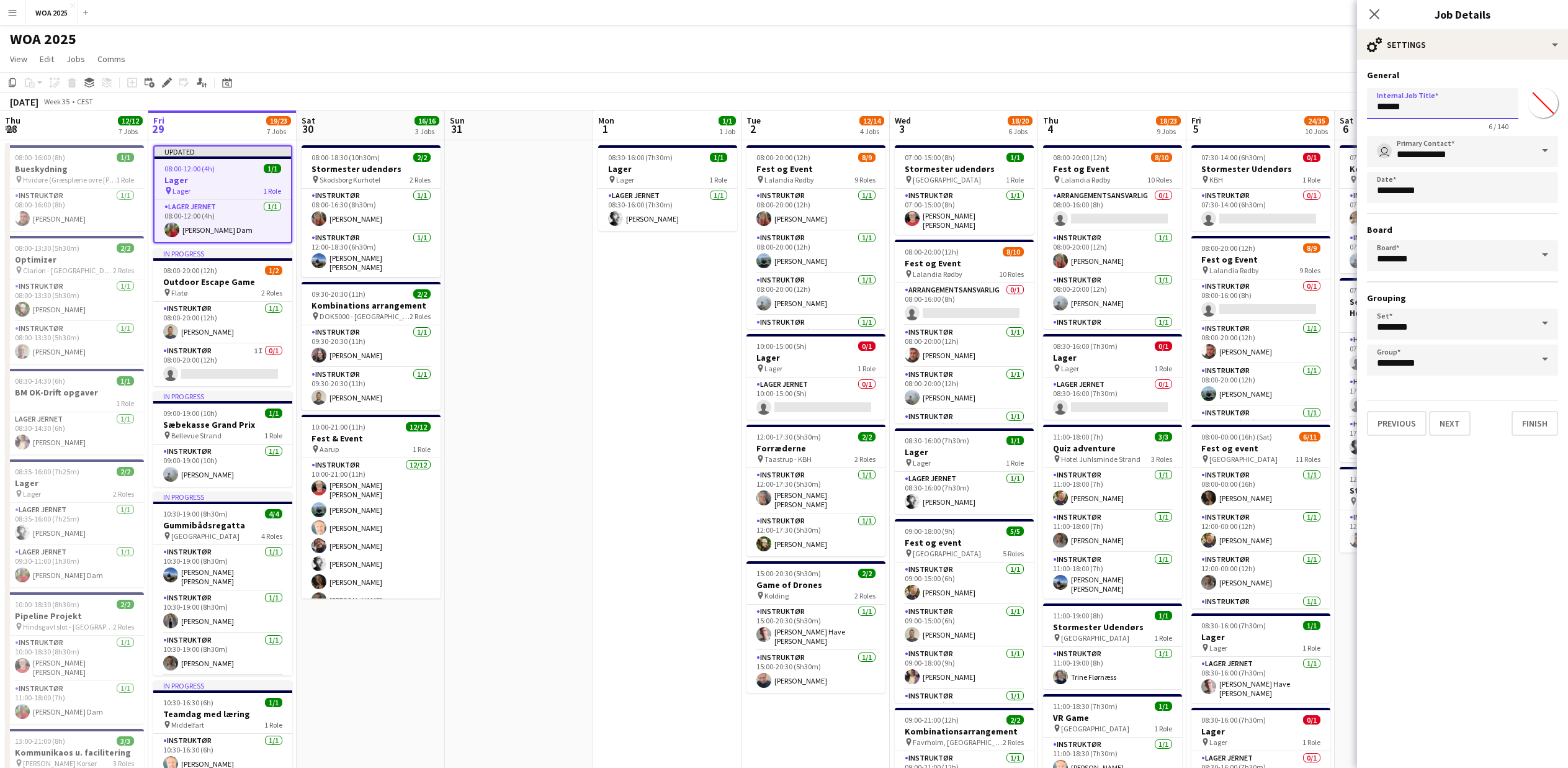
click at [1380, 107] on input "*****" at bounding box center [1443, 104] width 152 height 31
type input "**********"
click at [1542, 423] on button "Finish" at bounding box center [1535, 423] width 47 height 25
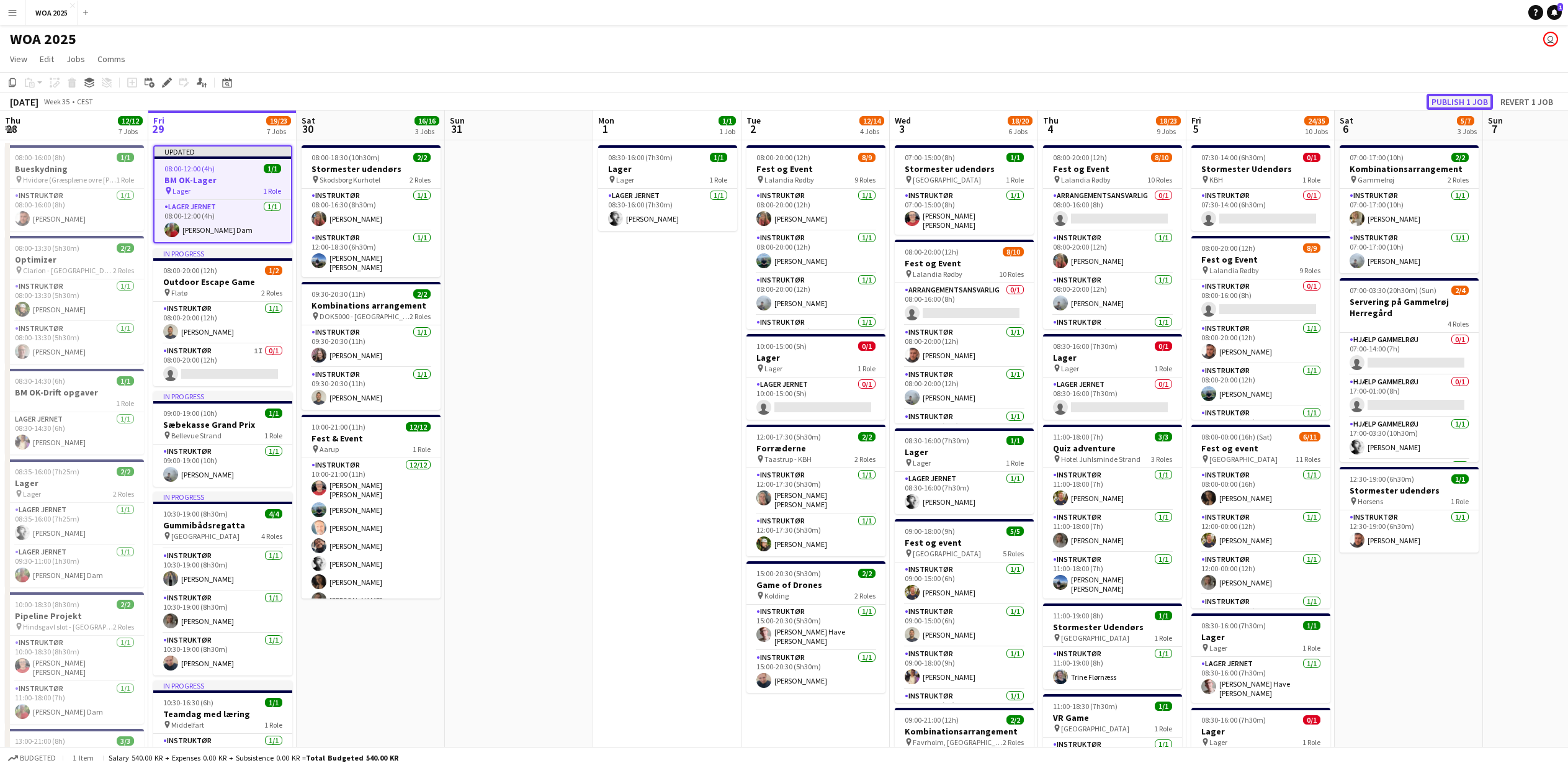
click at [1462, 105] on button "Publish 1 job" at bounding box center [1459, 102] width 67 height 16
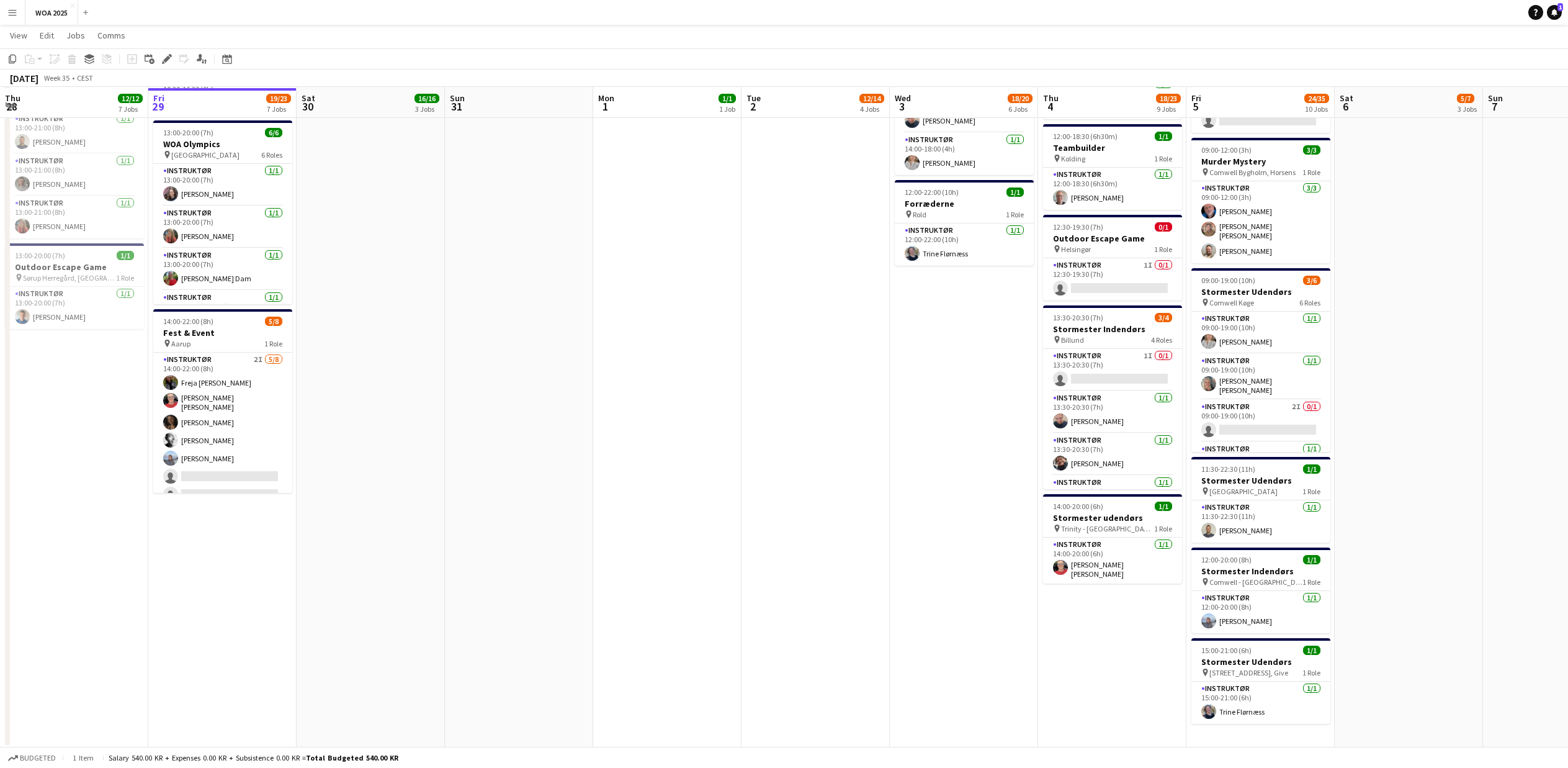
scroll to position [661, 0]
